Goal: Transaction & Acquisition: Purchase product/service

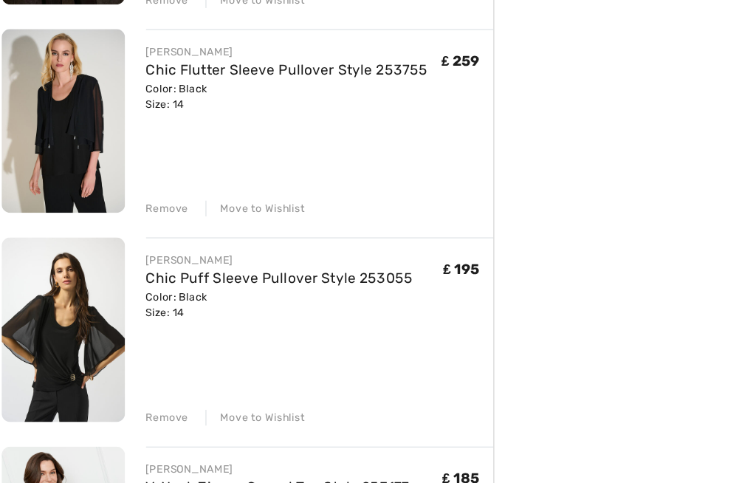
scroll to position [841, 0]
click at [137, 378] on div "Remove" at bounding box center [149, 384] width 36 height 13
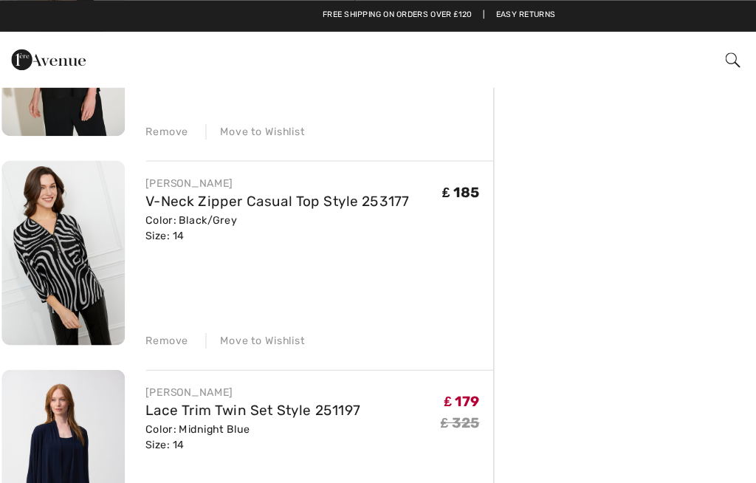
scroll to position [938, 0]
click at [136, 285] on div "Remove" at bounding box center [149, 287] width 36 height 13
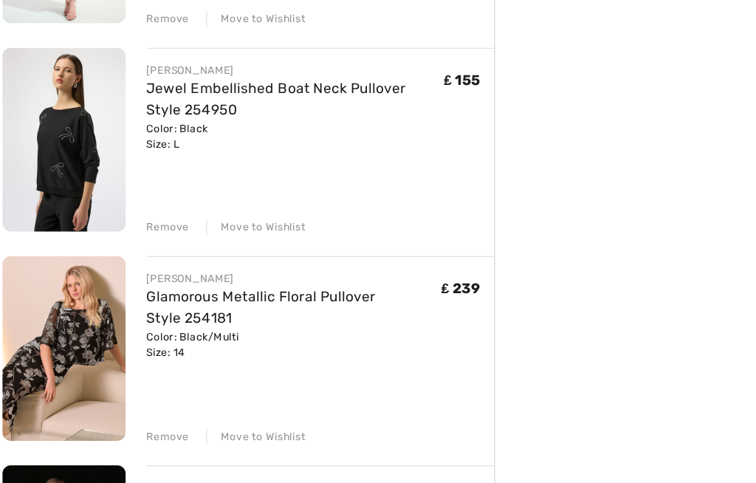
scroll to position [297, 0]
click at [140, 393] on div "Remove" at bounding box center [149, 399] width 36 height 13
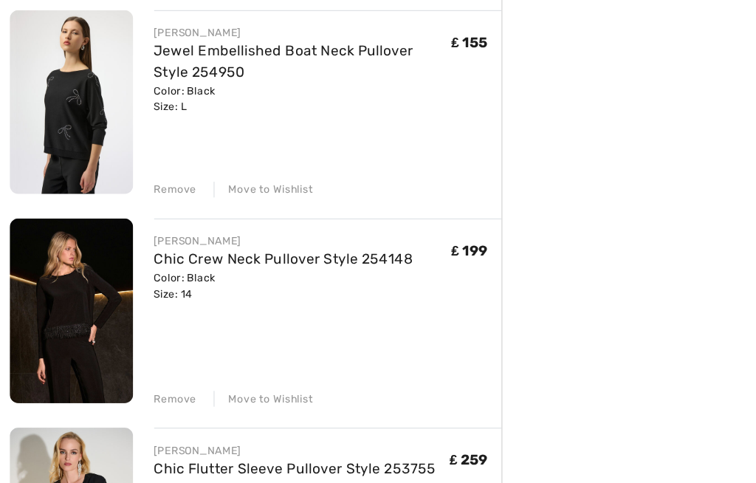
scroll to position [328, 0]
click at [145, 362] on div "Remove" at bounding box center [149, 368] width 36 height 13
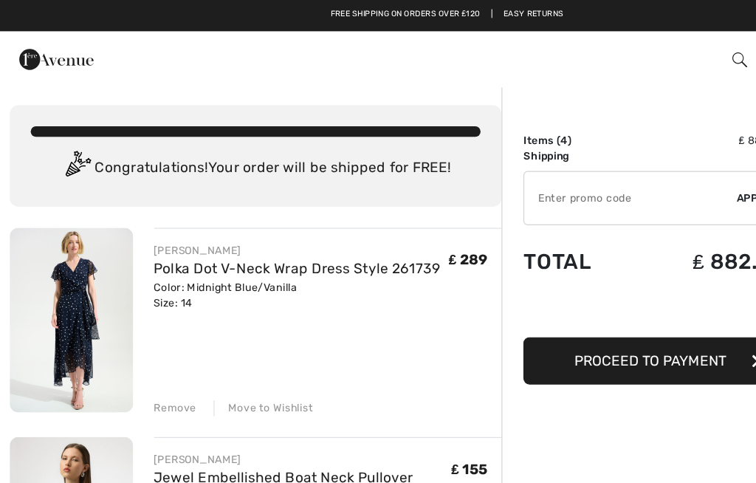
scroll to position [0, 0]
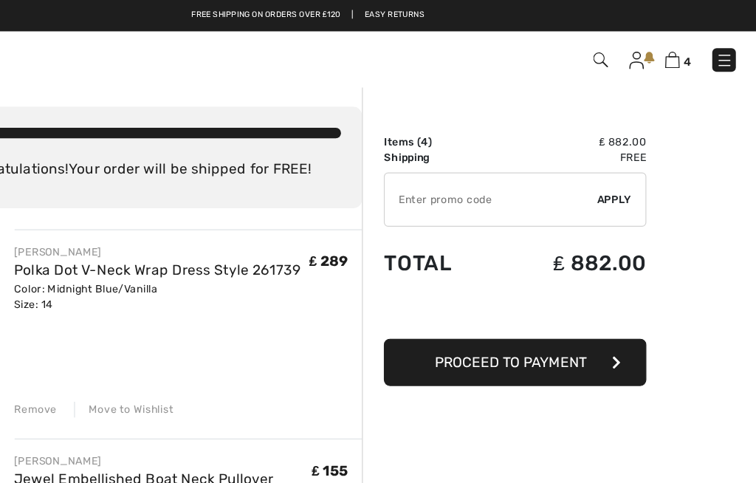
click at [486, 308] on span "Proceed to Payment" at bounding box center [550, 305] width 128 height 14
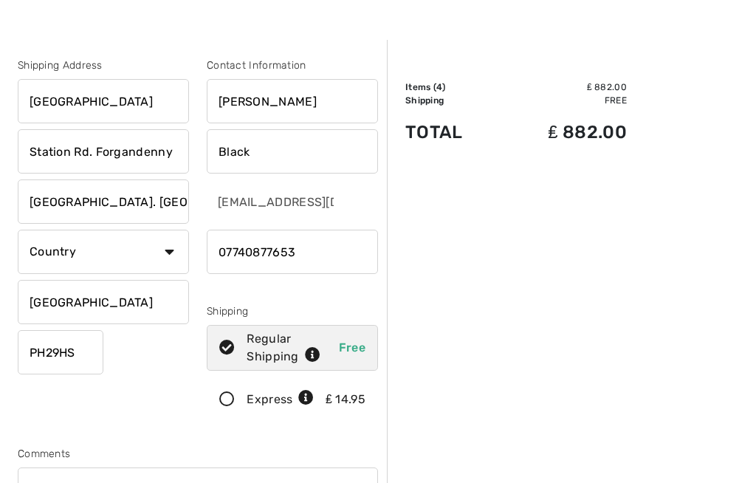
scroll to position [46, 0]
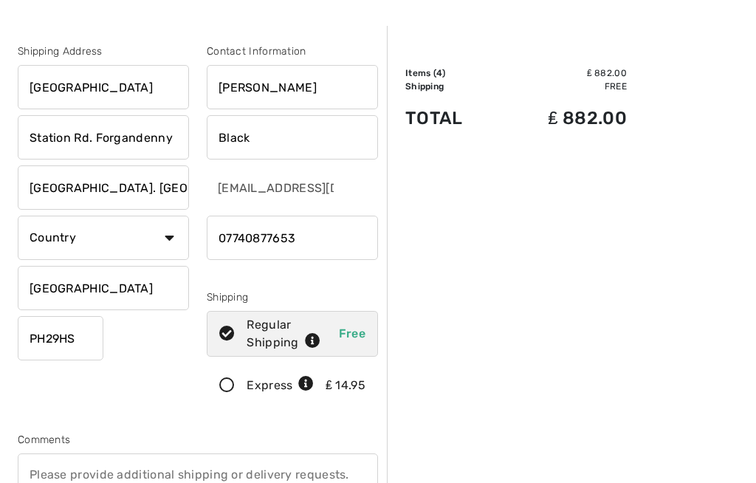
click at [231, 384] on icon at bounding box center [226, 386] width 39 height 15
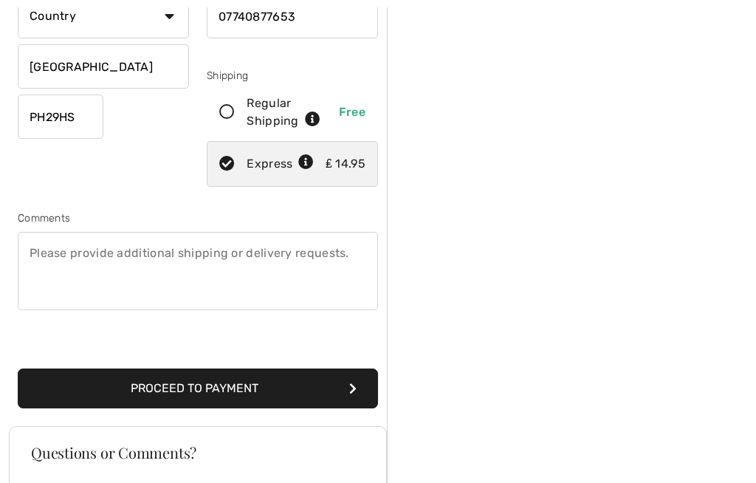
scroll to position [268, 0]
click at [245, 379] on button "Proceed to Payment" at bounding box center [198, 388] width 360 height 40
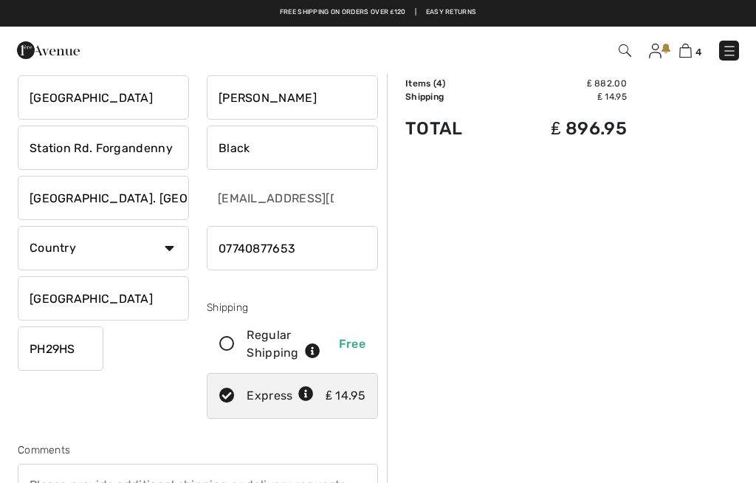
scroll to position [35, 0]
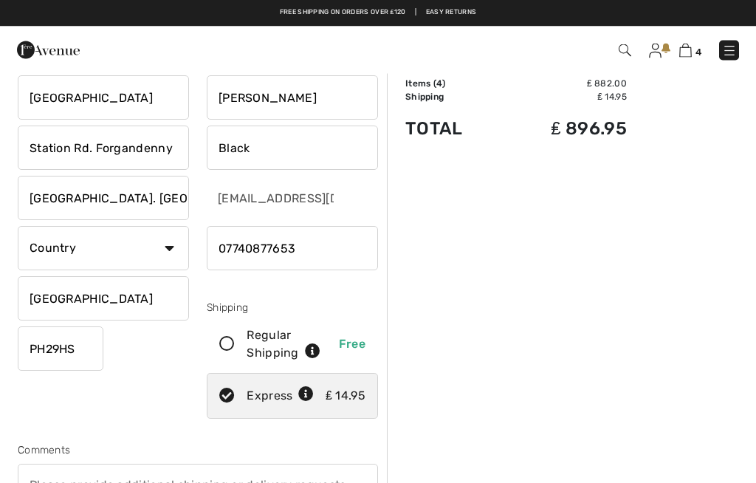
click at [154, 252] on select "Country Canada United States Afghanistan Aland Islands Albania Algeria American…" at bounding box center [103, 249] width 171 height 44
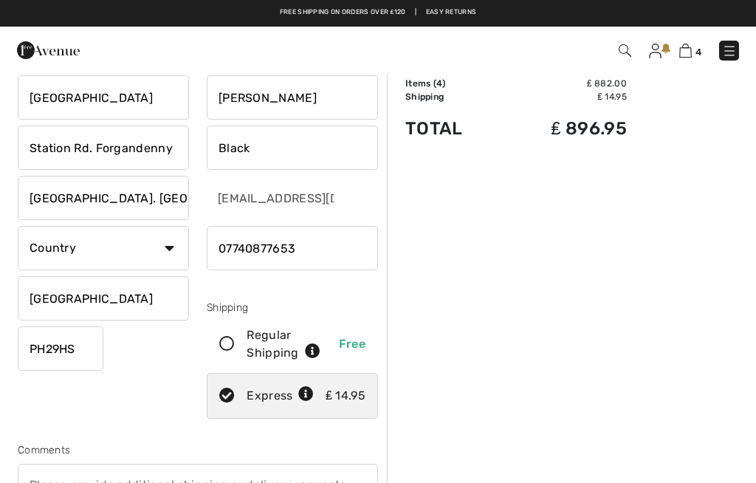
select select "GB"
click at [69, 294] on input "text" at bounding box center [103, 298] width 171 height 44
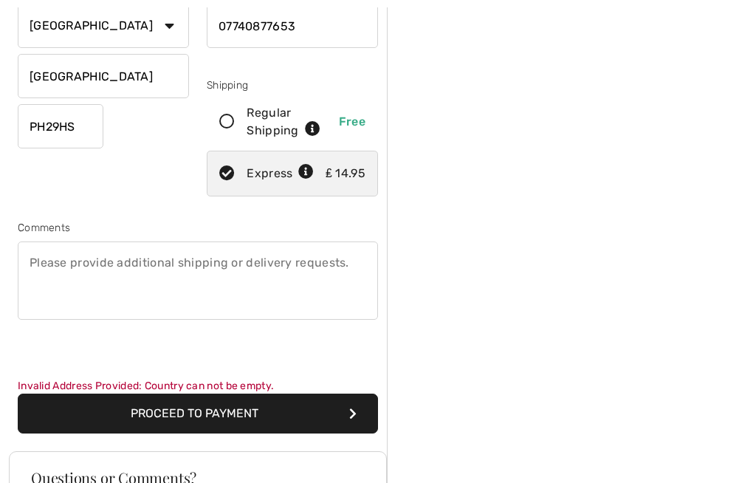
scroll to position [258, 0]
click at [237, 410] on button "Proceed to Payment" at bounding box center [198, 413] width 360 height 40
type input "Perthshire"
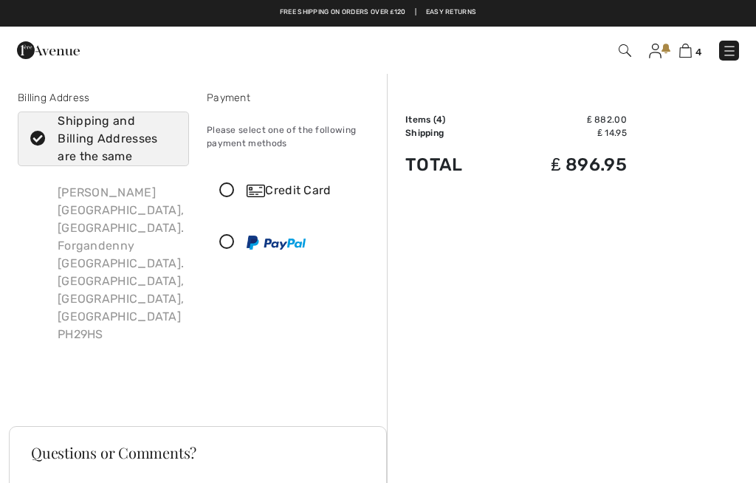
click at [233, 190] on icon at bounding box center [226, 190] width 39 height 15
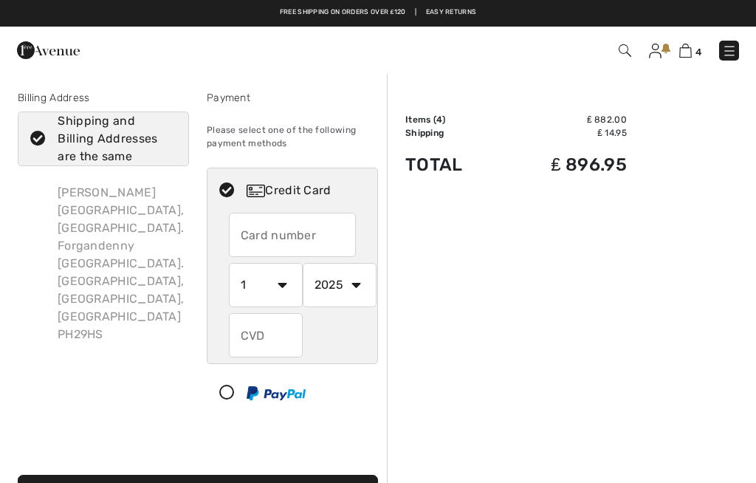
click at [253, 229] on input "text" at bounding box center [293, 235] width 128 height 44
type input "[CREDIT_CARD_NUMBER]"
click at [277, 283] on select "1 2 3 4 5 6 7 8 9 10 11 12" at bounding box center [266, 285] width 74 height 44
select select "3"
click at [348, 286] on select "2025 2026 2027 2028 2029 2030 2031 2032 2033 2034 2035" at bounding box center [340, 285] width 74 height 44
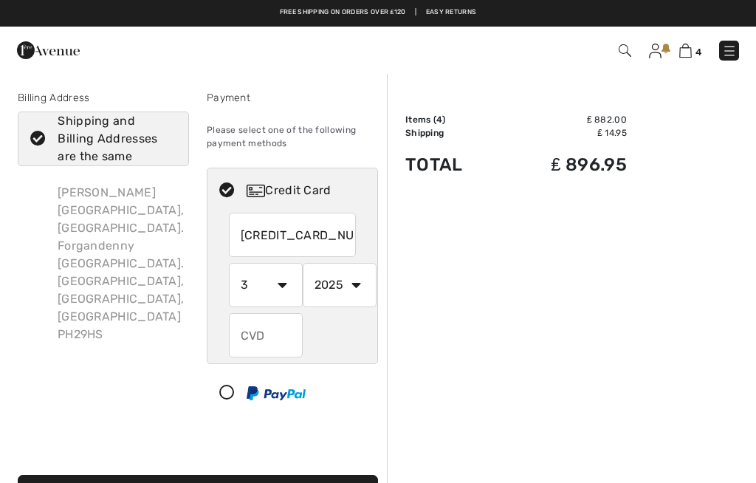
select select "2030"
click at [260, 336] on input "text" at bounding box center [266, 335] width 74 height 44
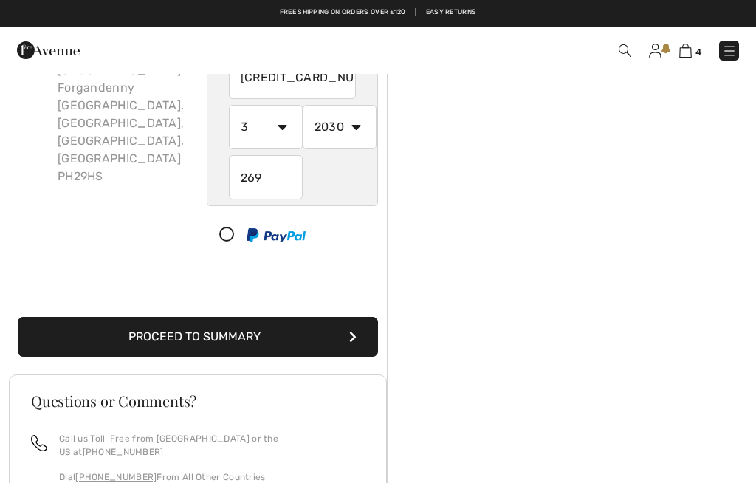
scroll to position [154, 0]
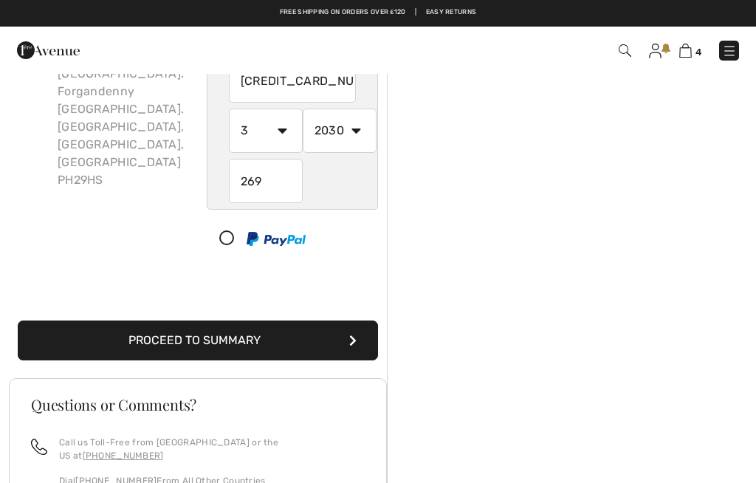
type input "269"
click at [269, 342] on button "Proceed to Summary" at bounding box center [198, 340] width 360 height 40
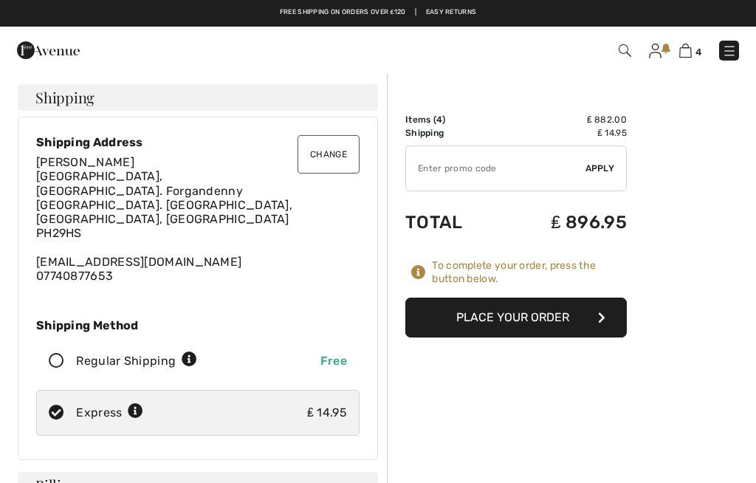
click at [539, 322] on button "Place Your Order" at bounding box center [515, 317] width 221 height 40
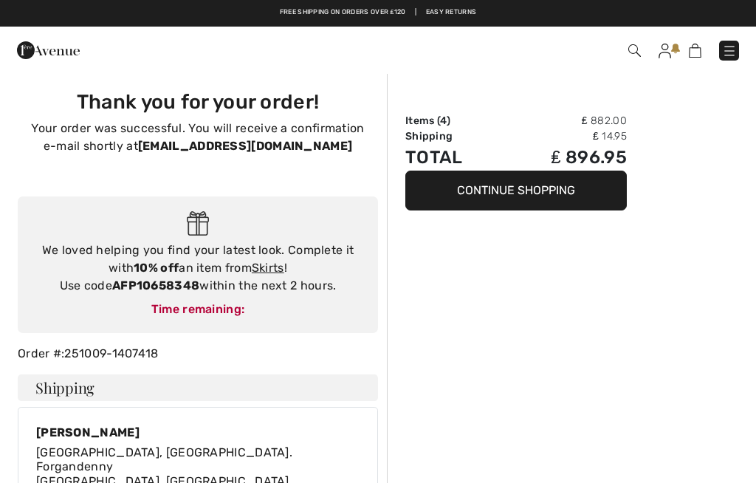
checkbox input "true"
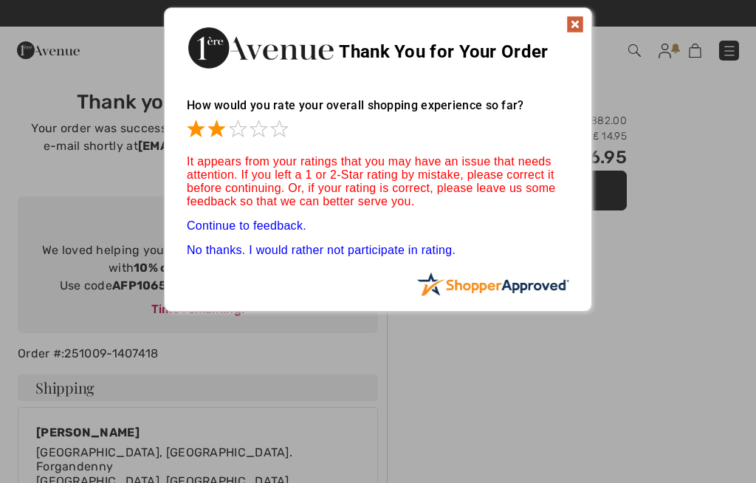
click at [221, 133] on span at bounding box center [216, 129] width 18 height 18
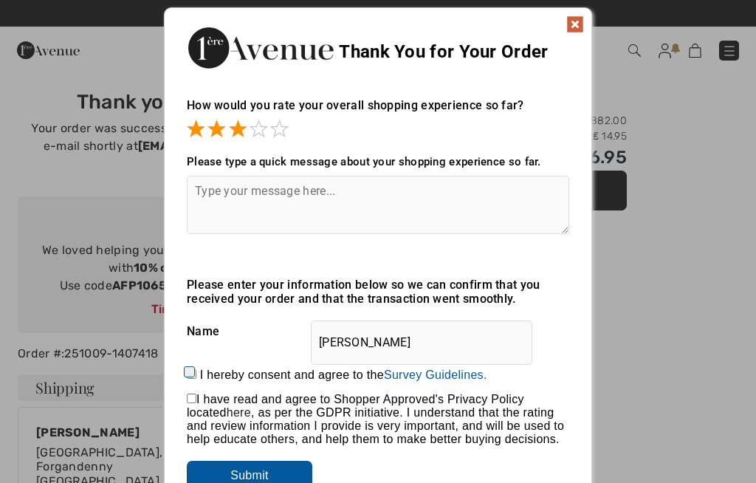
click at [260, 130] on span at bounding box center [258, 129] width 18 height 18
click at [284, 133] on span at bounding box center [279, 129] width 18 height 18
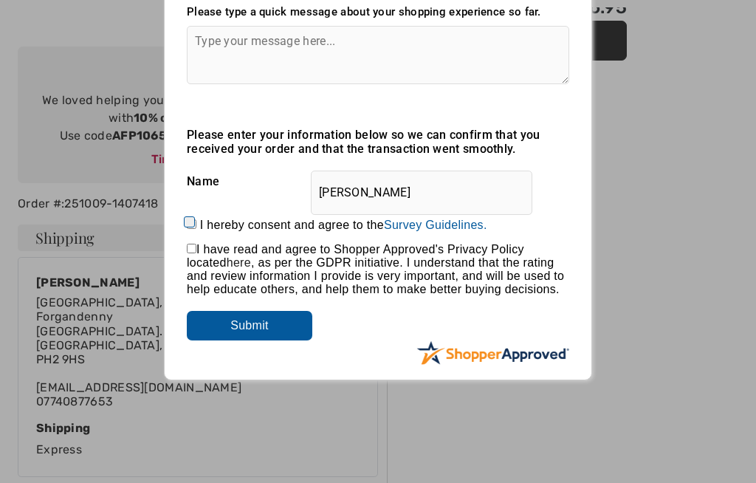
scroll to position [148, 0]
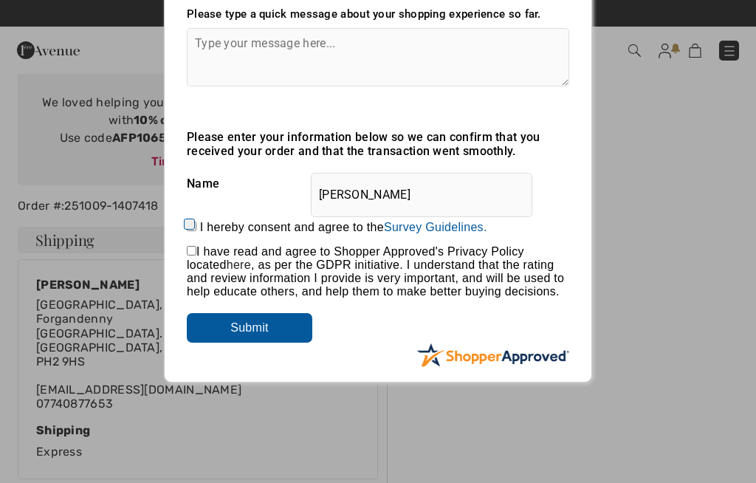
click at [263, 331] on input "Submit" at bounding box center [249, 328] width 125 height 30
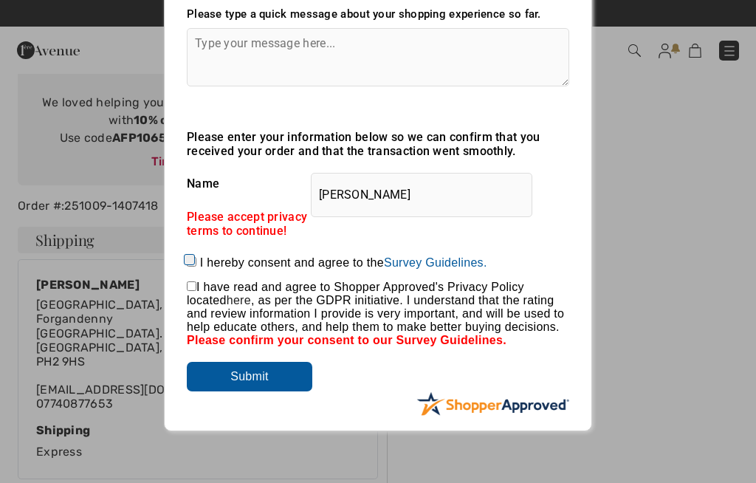
click at [190, 287] on input "checkbox" at bounding box center [192, 286] width 10 height 10
checkbox input "true"
click at [193, 258] on input "I hereby consent and agree to the By submitting a review, you grant permission …" at bounding box center [192, 262] width 10 height 10
checkbox input "true"
click at [267, 379] on input "Submit" at bounding box center [249, 377] width 125 height 30
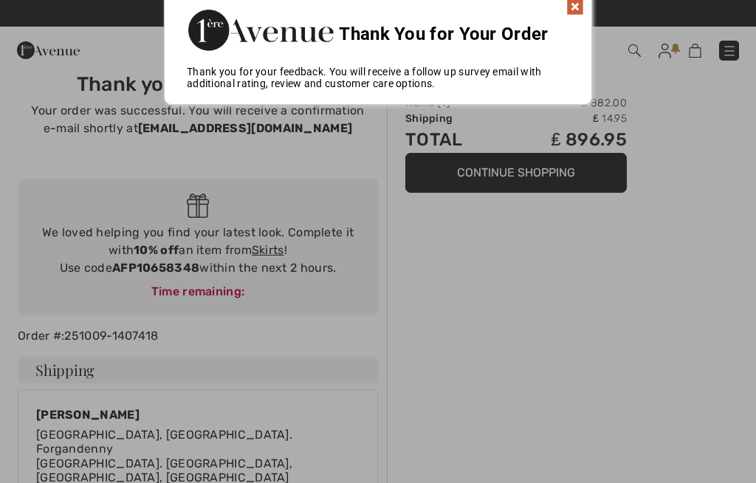
scroll to position [0, 0]
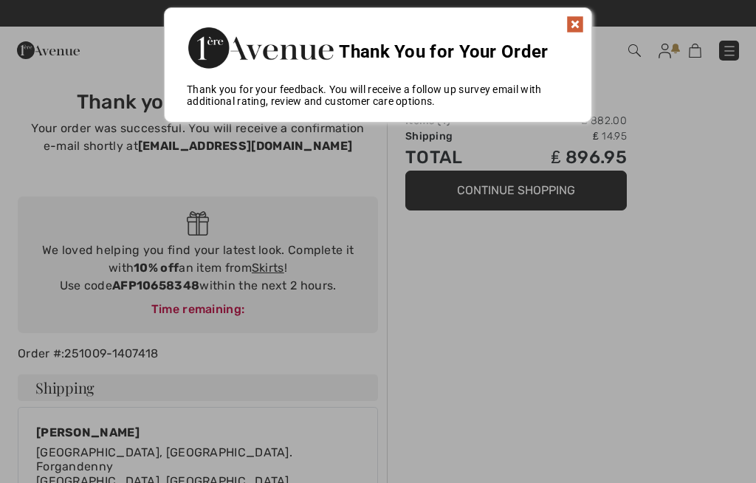
click at [577, 18] on img at bounding box center [575, 24] width 18 height 18
